Goal: Information Seeking & Learning: Learn about a topic

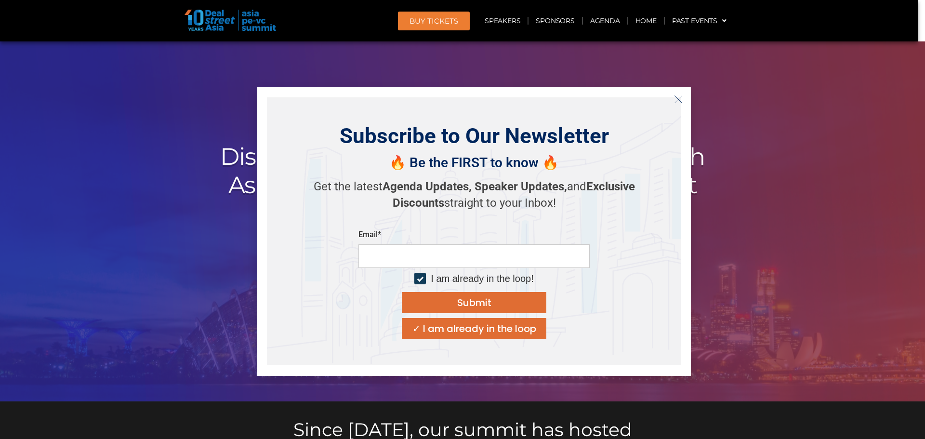
click at [676, 93] on button "Close" at bounding box center [677, 98] width 15 height 15
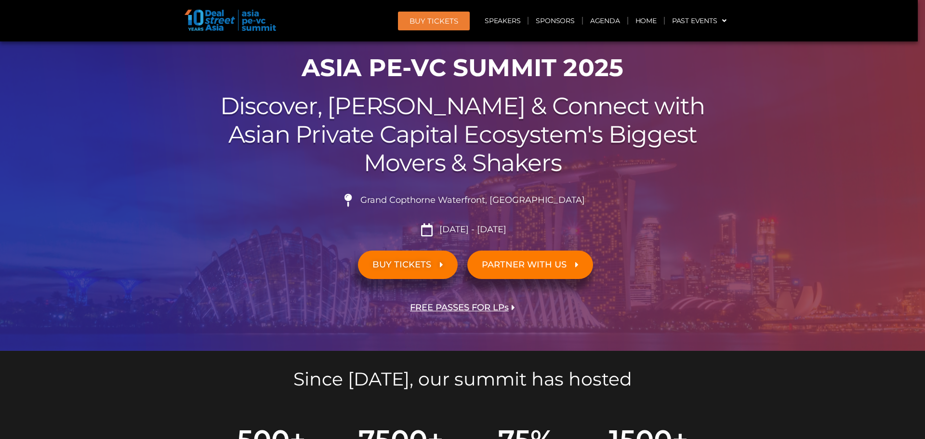
scroll to position [96, 0]
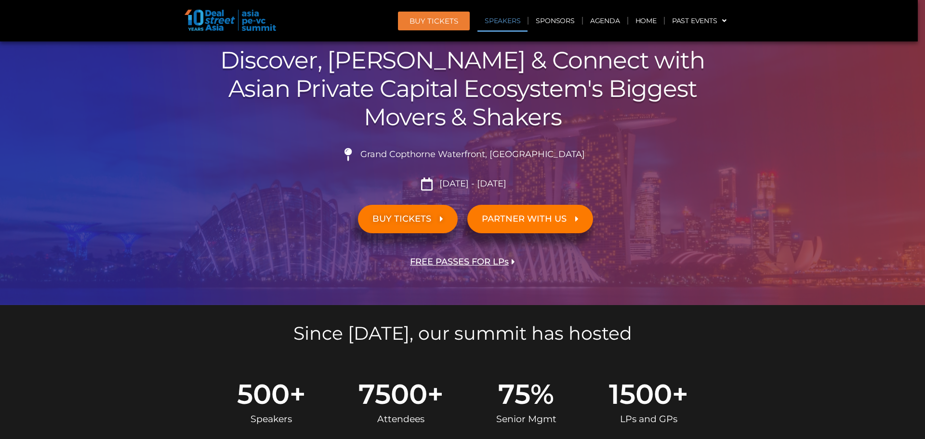
click at [497, 22] on link "Speakers" at bounding box center [502, 21] width 50 height 22
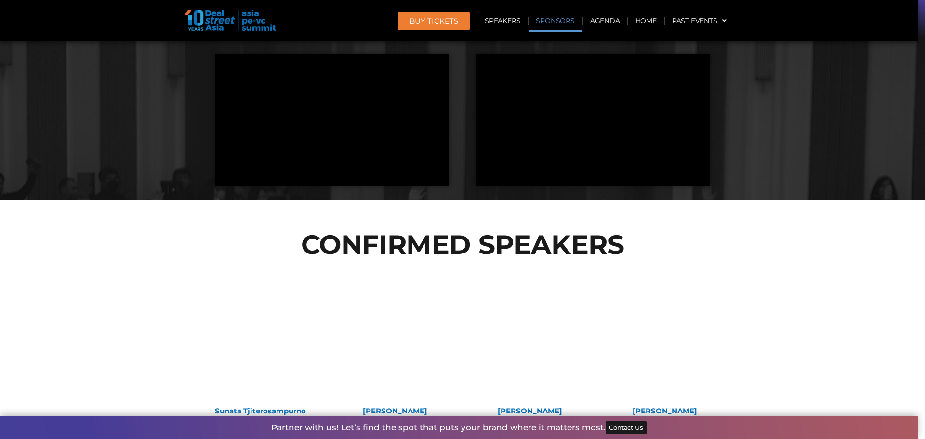
scroll to position [960, 0]
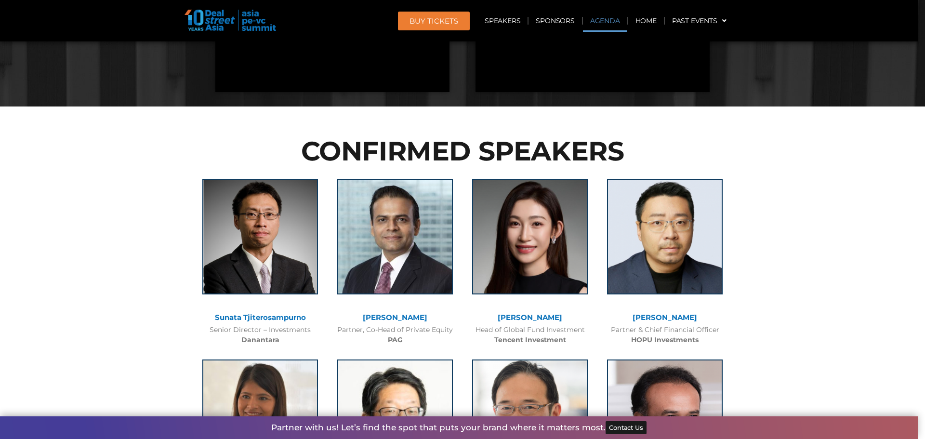
click at [597, 17] on link "Agenda" at bounding box center [605, 21] width 44 height 22
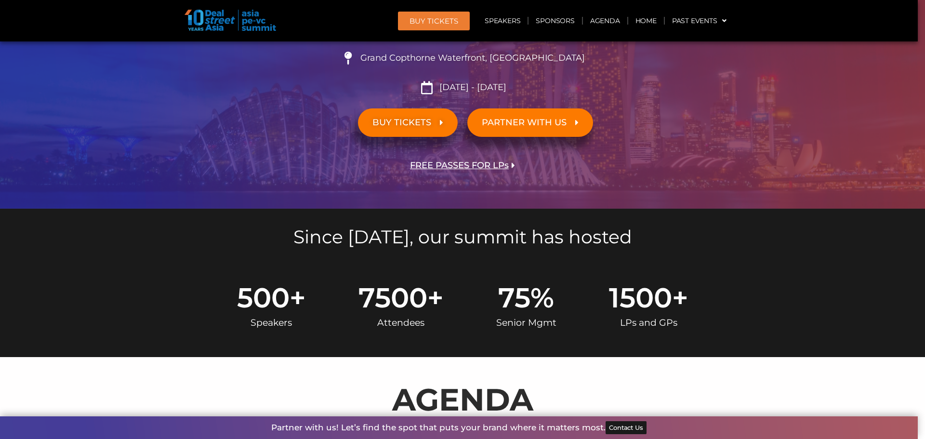
scroll to position [0, 0]
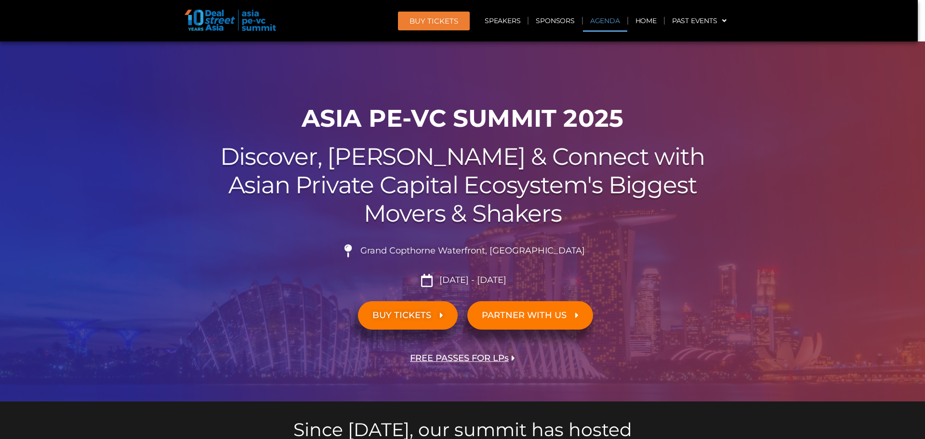
click at [605, 18] on link "Agenda" at bounding box center [605, 21] width 44 height 22
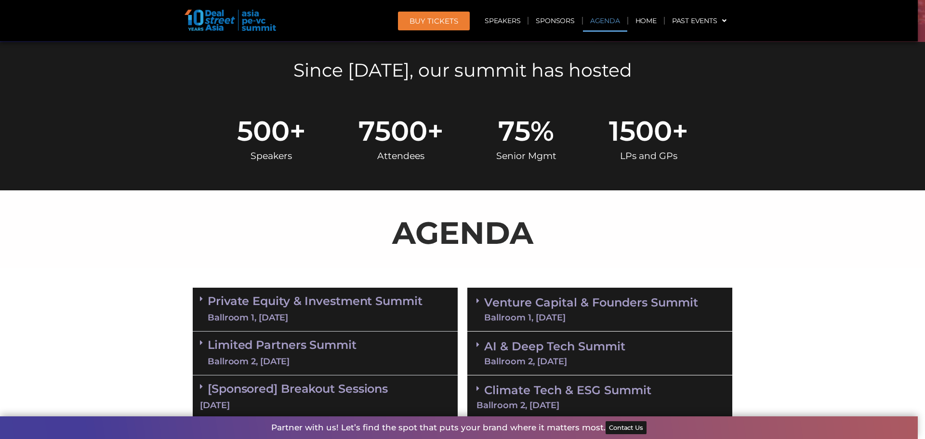
click at [606, 19] on link "Agenda" at bounding box center [605, 21] width 44 height 22
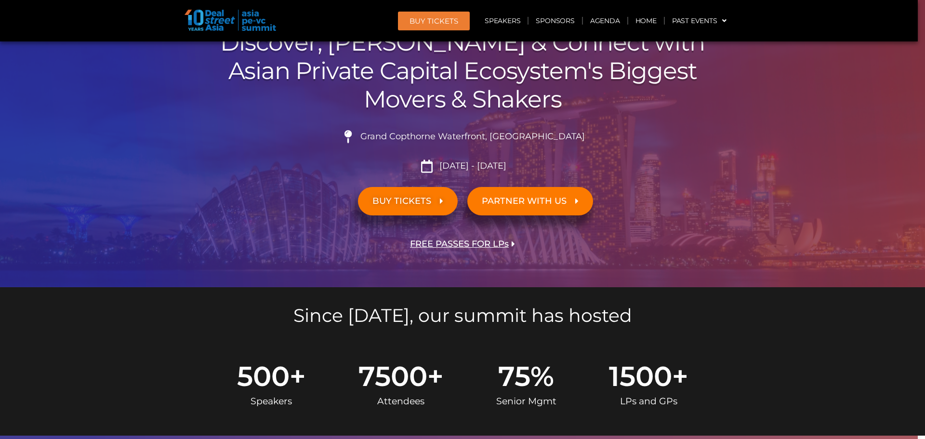
scroll to position [105, 0]
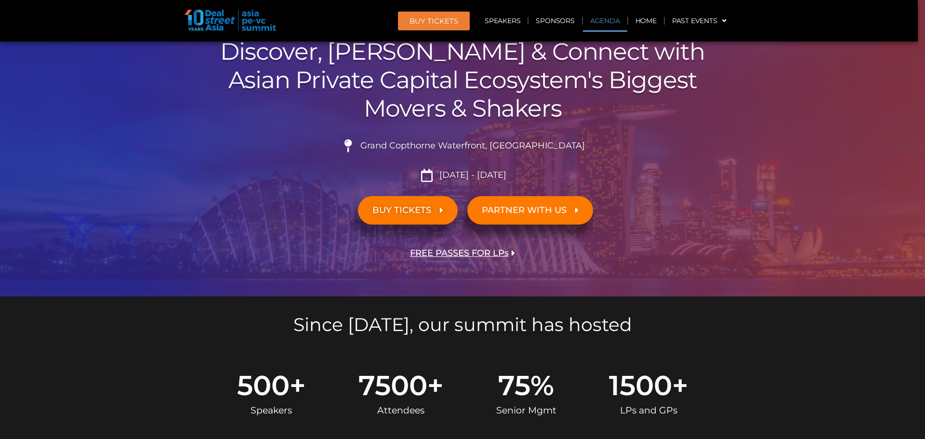
click at [598, 26] on link "Agenda" at bounding box center [605, 21] width 44 height 22
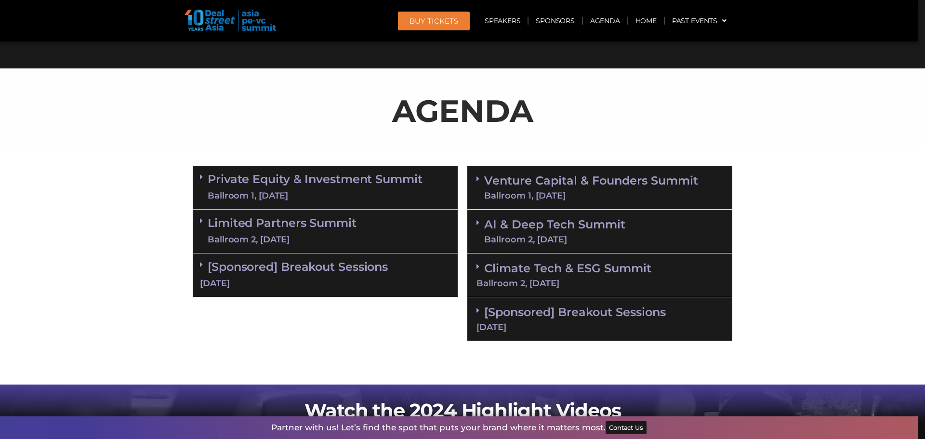
scroll to position [480, 0]
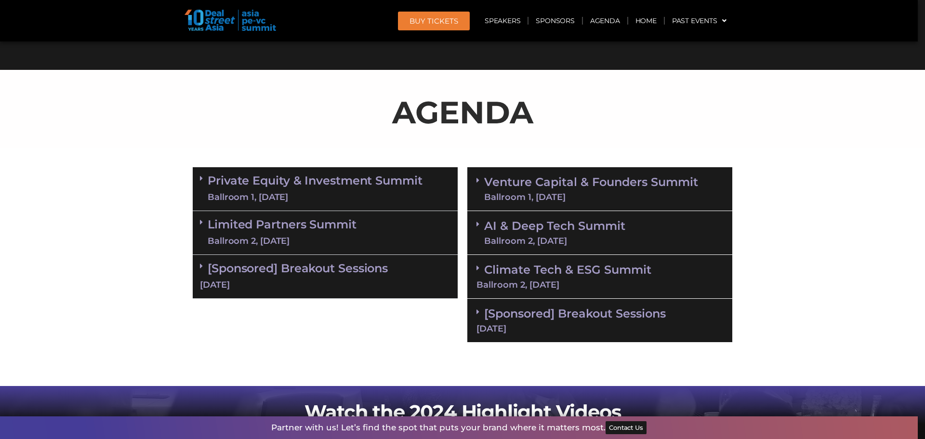
click at [476, 177] on icon at bounding box center [477, 180] width 3 height 8
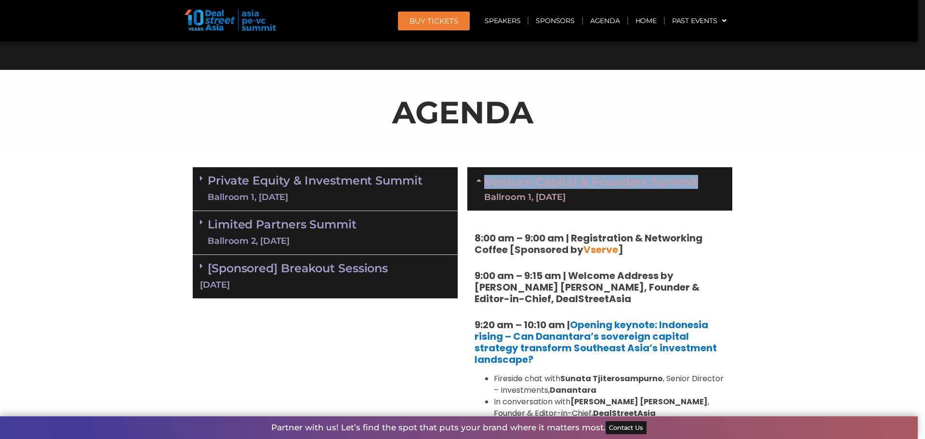
drag, startPoint x: 701, startPoint y: 183, endPoint x: 482, endPoint y: 185, distance: 218.6
click at [482, 185] on div "Venture Capital & Founders​ Summit Ballroom 1, 11 Sept" at bounding box center [599, 188] width 265 height 43
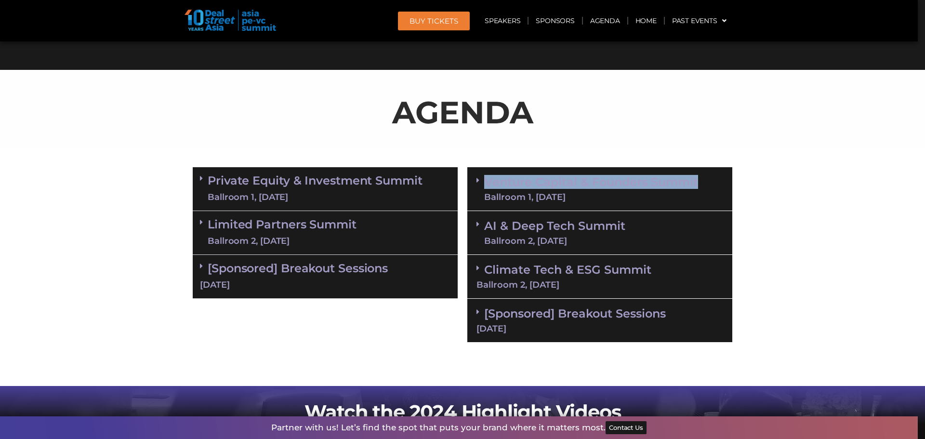
click at [581, 200] on div "Ballroom 1, 11 Sept" at bounding box center [591, 197] width 214 height 9
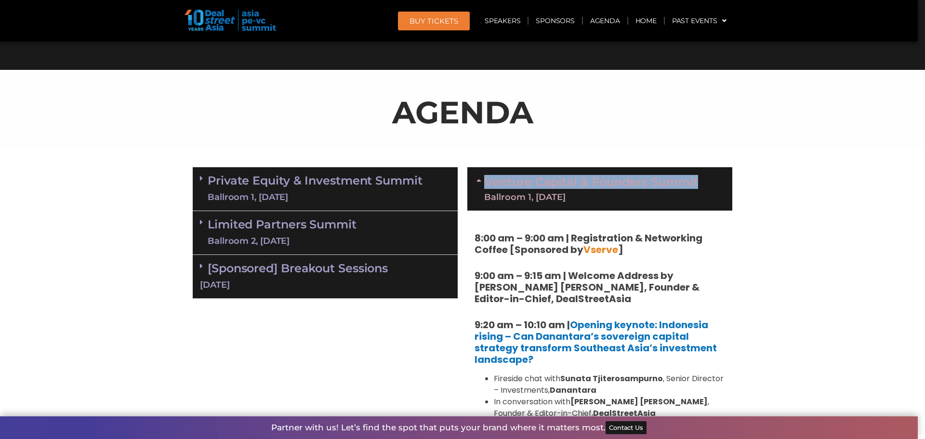
click at [581, 200] on div "Ballroom 1, 11 Sept" at bounding box center [591, 197] width 214 height 9
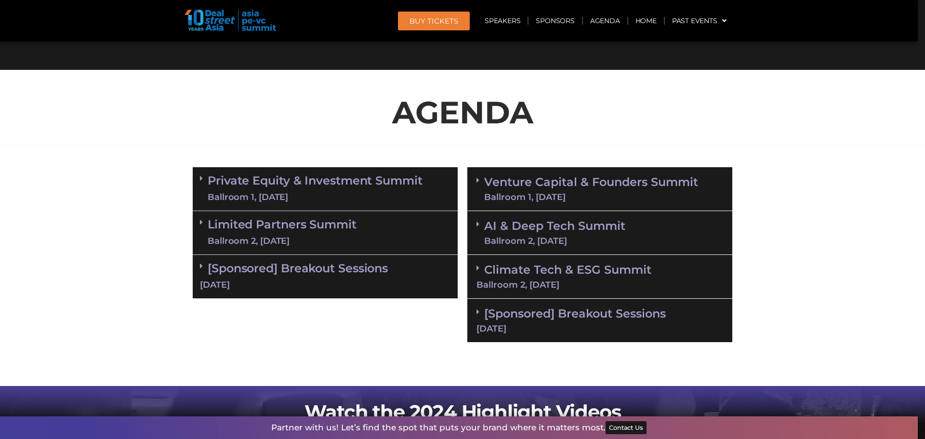
click at [867, 241] on section "Private Equity & Investment Summit Ballroom 1, 10 Sept 8:00 am – 9:00 am | Regi…" at bounding box center [462, 254] width 925 height 185
click at [216, 229] on link "Limited Partners Summit Ballroom 2, 10 Sept" at bounding box center [282, 232] width 149 height 29
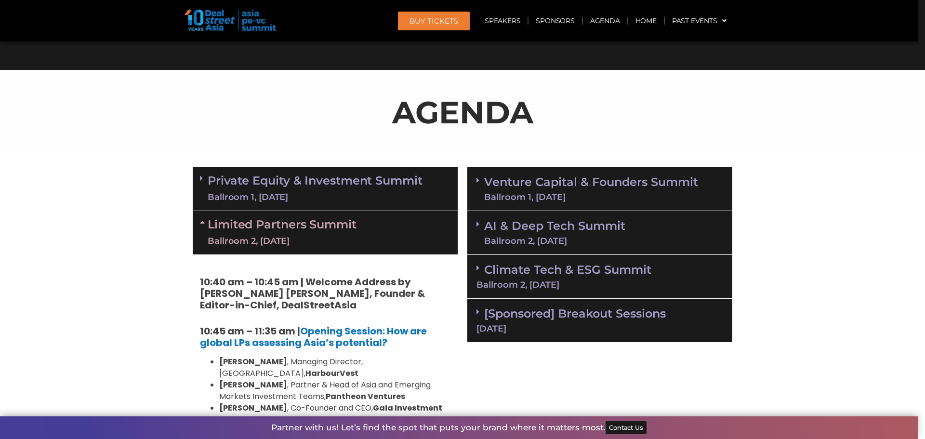
click at [208, 224] on link "Limited Partners Summit Ballroom 2, 10 Sept" at bounding box center [282, 232] width 149 height 29
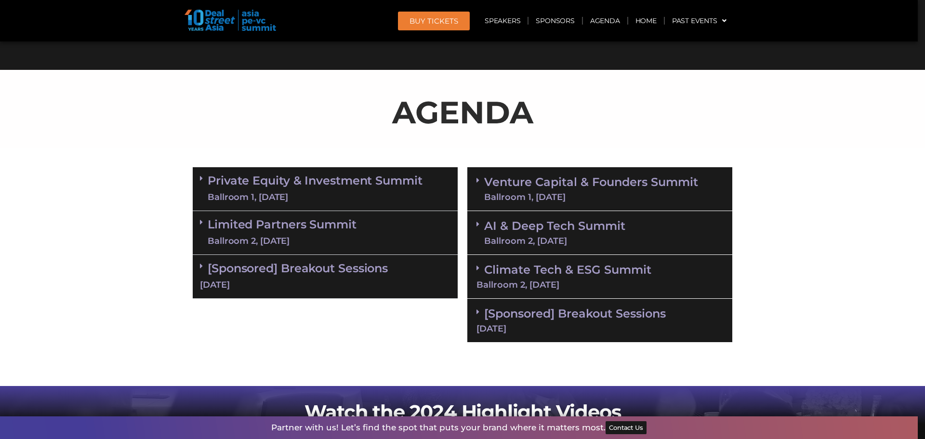
click at [584, 199] on div "Ballroom 1, 11 Sept" at bounding box center [591, 197] width 214 height 9
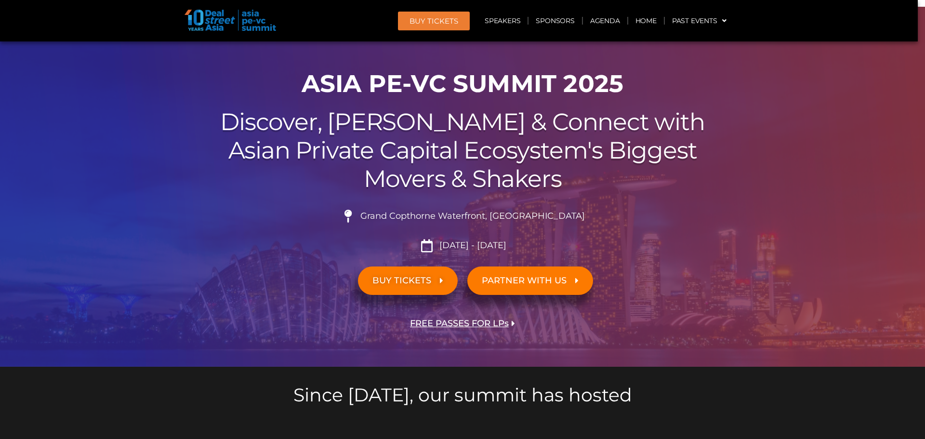
scroll to position [0, 0]
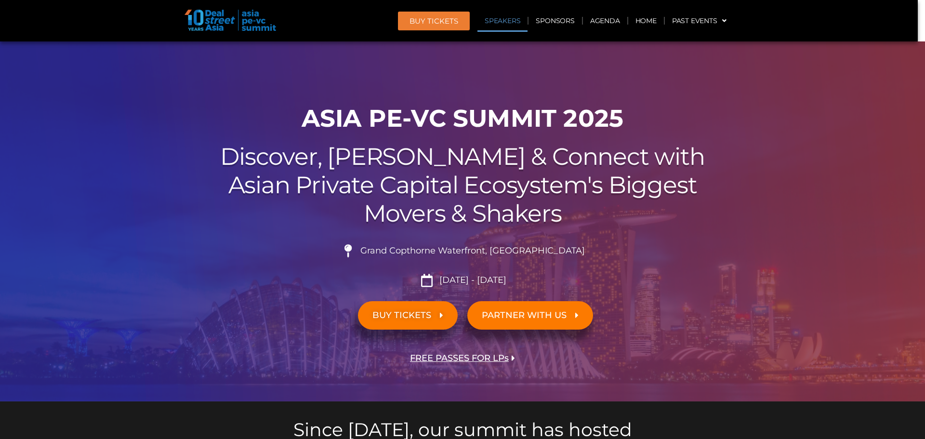
click at [503, 27] on link "Speakers" at bounding box center [502, 21] width 50 height 22
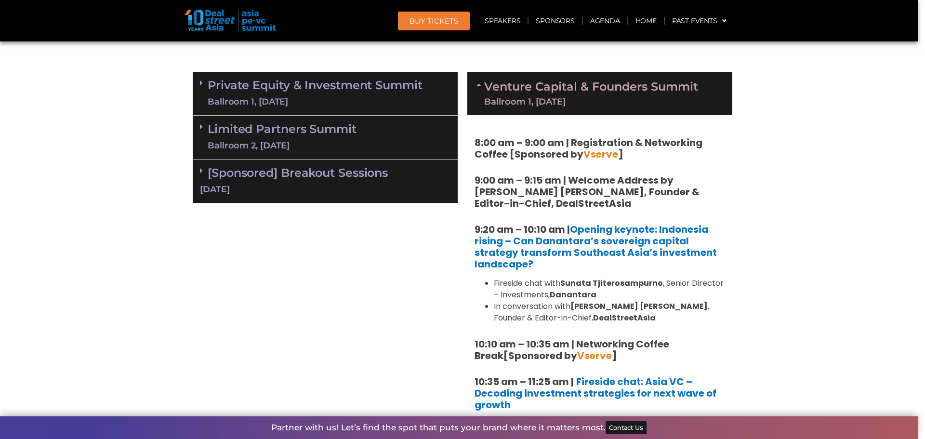
scroll to position [576, 0]
